Goal: Find specific page/section: Find specific page/section

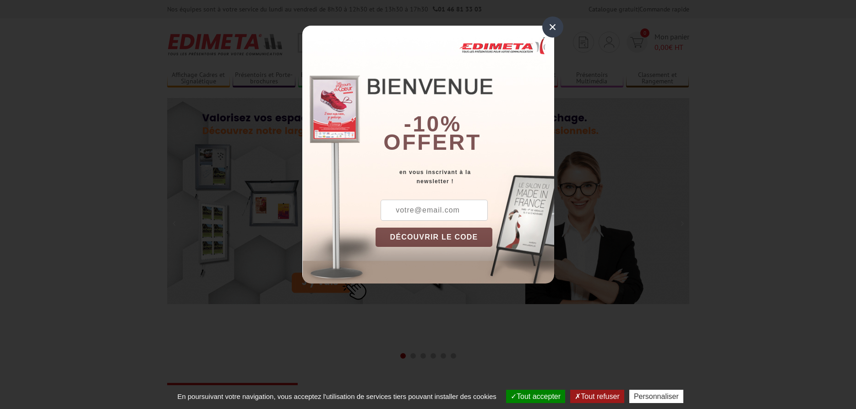
click at [550, 25] on div "×" at bounding box center [552, 26] width 21 height 21
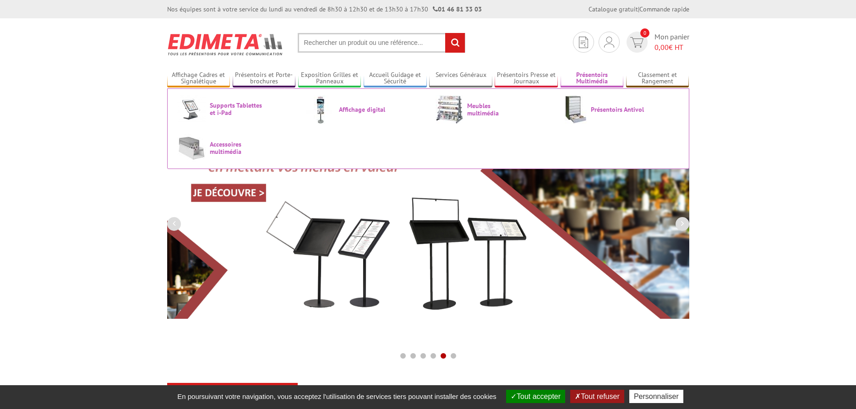
click at [582, 75] on link "Présentoirs Multimédia" at bounding box center [592, 78] width 63 height 15
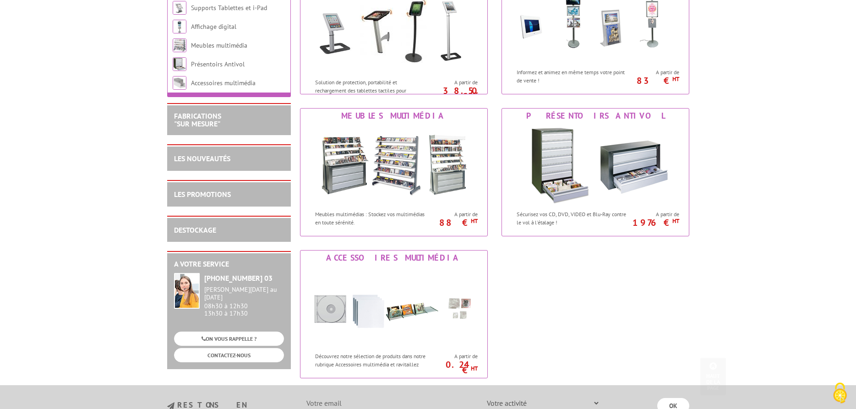
scroll to position [187, 0]
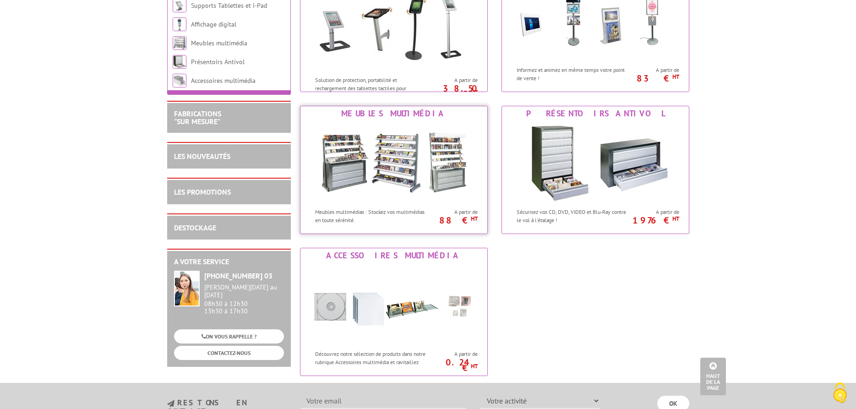
click at [391, 171] on img at bounding box center [393, 162] width 169 height 82
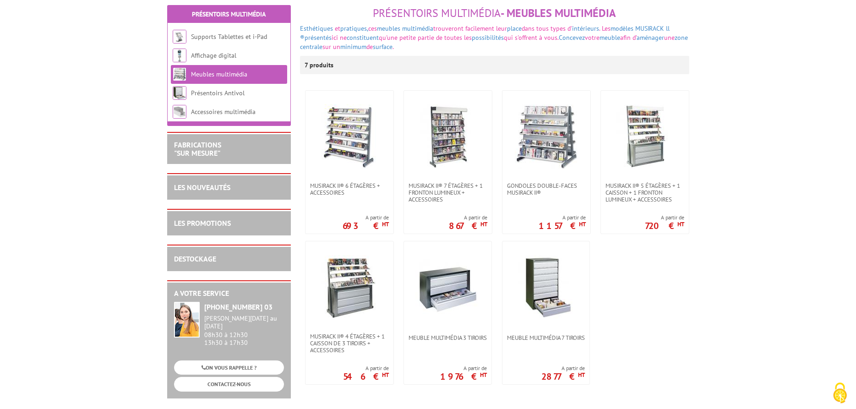
scroll to position [187, 0]
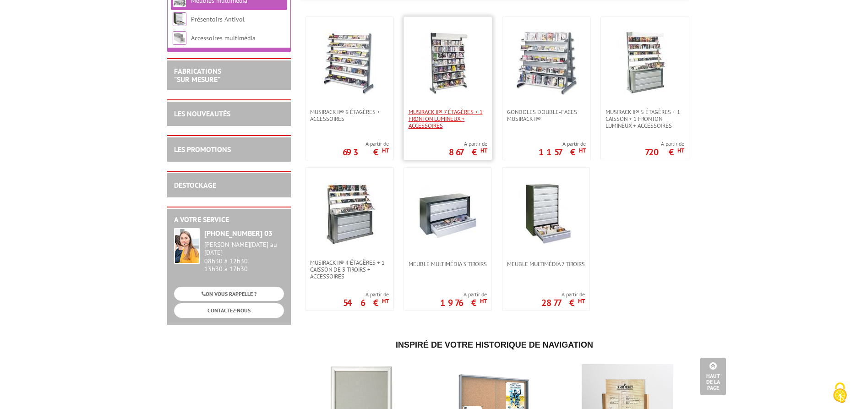
click at [438, 117] on span "Musirack II® 7 étagères + 1 fronton lumineux + accessoires" at bounding box center [448, 119] width 79 height 21
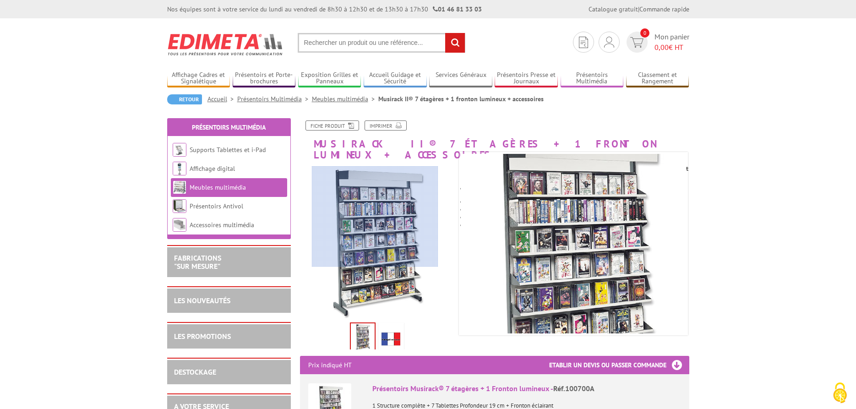
click at [375, 217] on div at bounding box center [375, 216] width 126 height 101
